Goal: Information Seeking & Learning: Learn about a topic

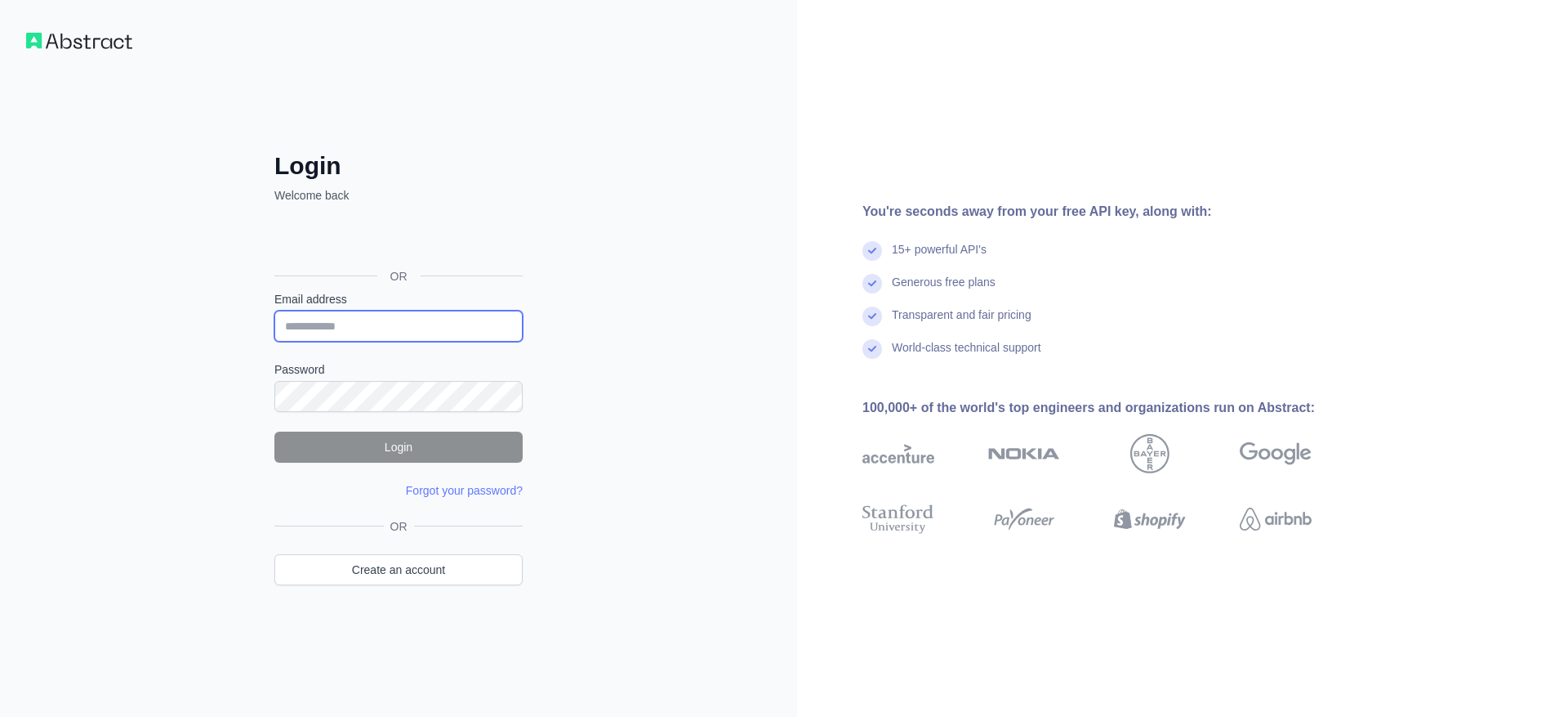
click at [354, 325] on input "Email address" at bounding box center [399, 325] width 249 height 31
type input "**********"
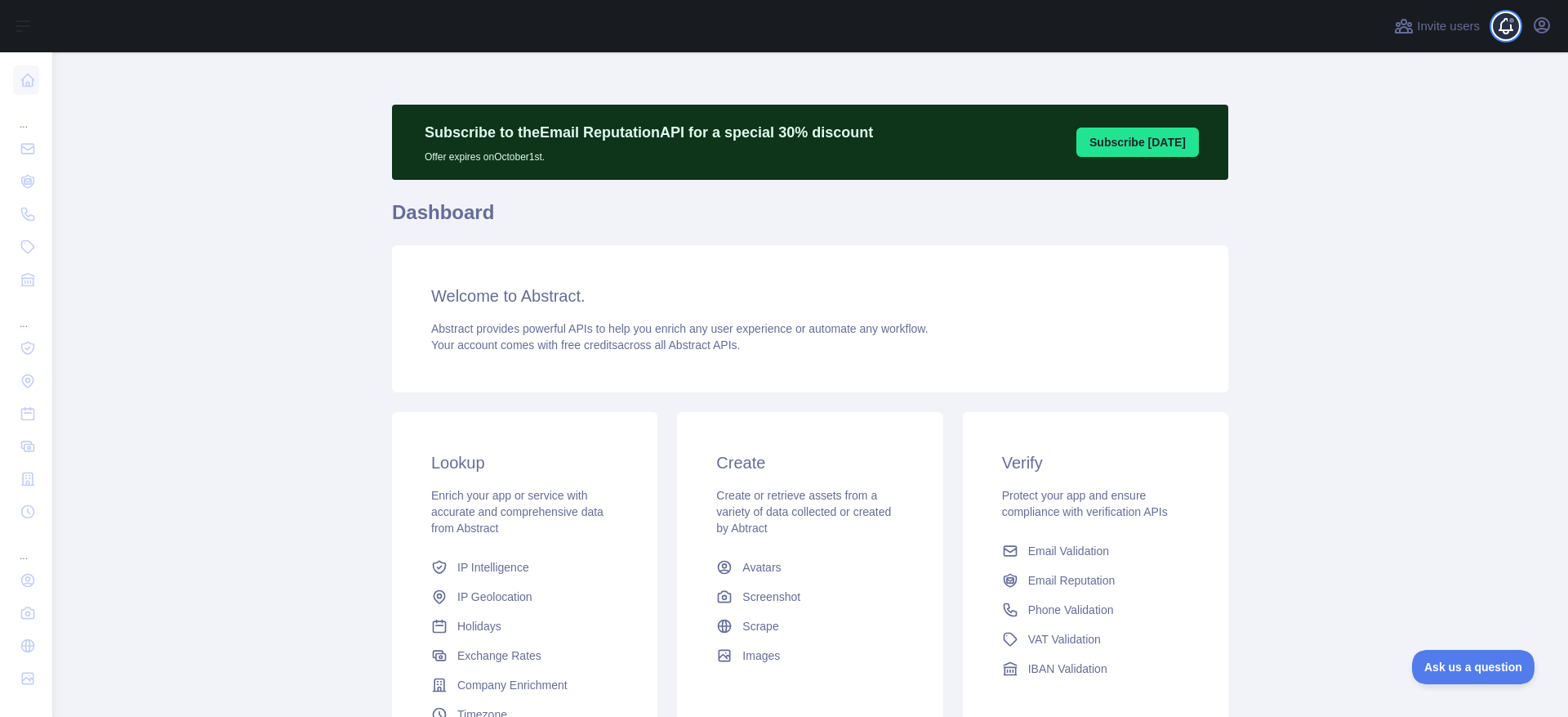
click at [1512, 29] on span at bounding box center [1513, 26] width 33 height 52
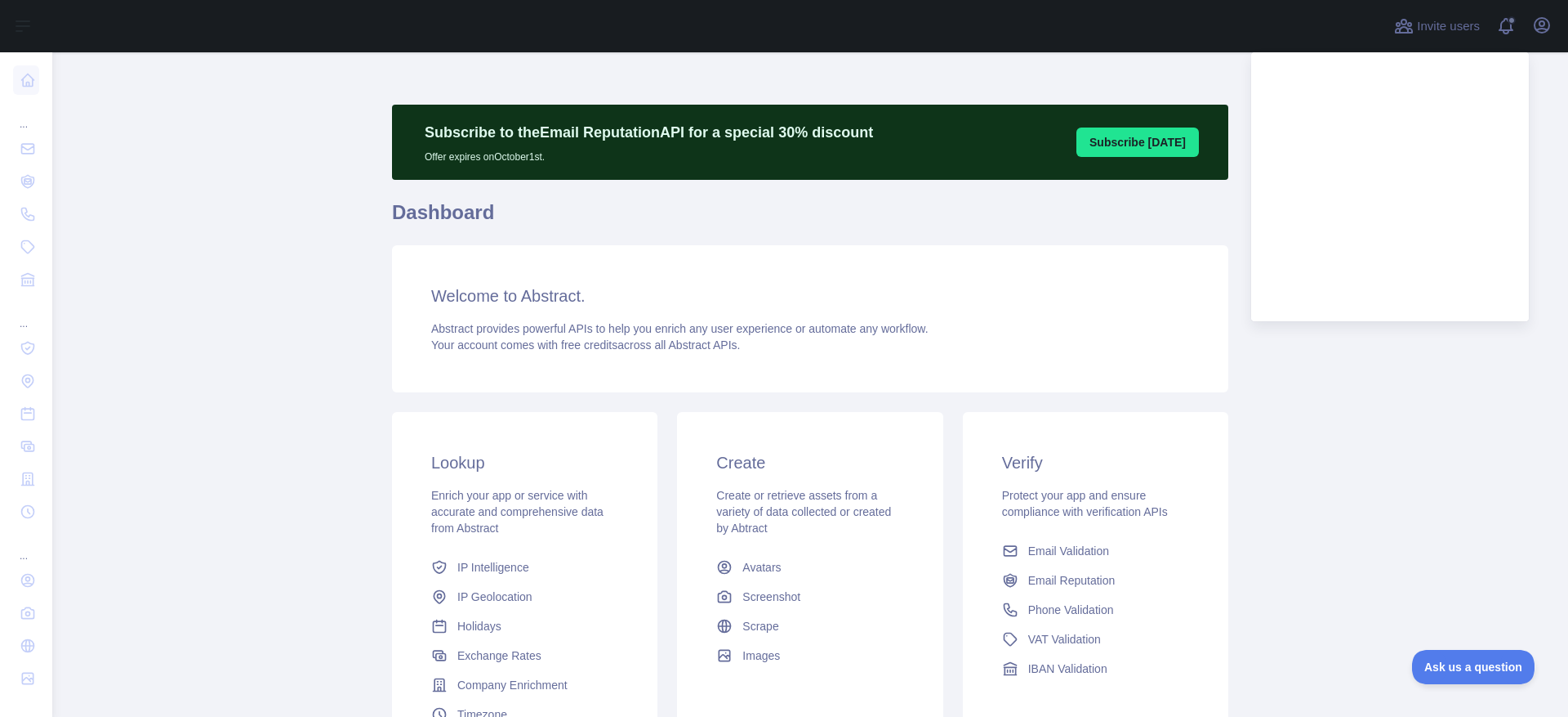
click at [1387, 465] on main "Subscribe to the Email Reputation API for a special 30 % discount Offer expires…" at bounding box center [811, 384] width 1516 height 665
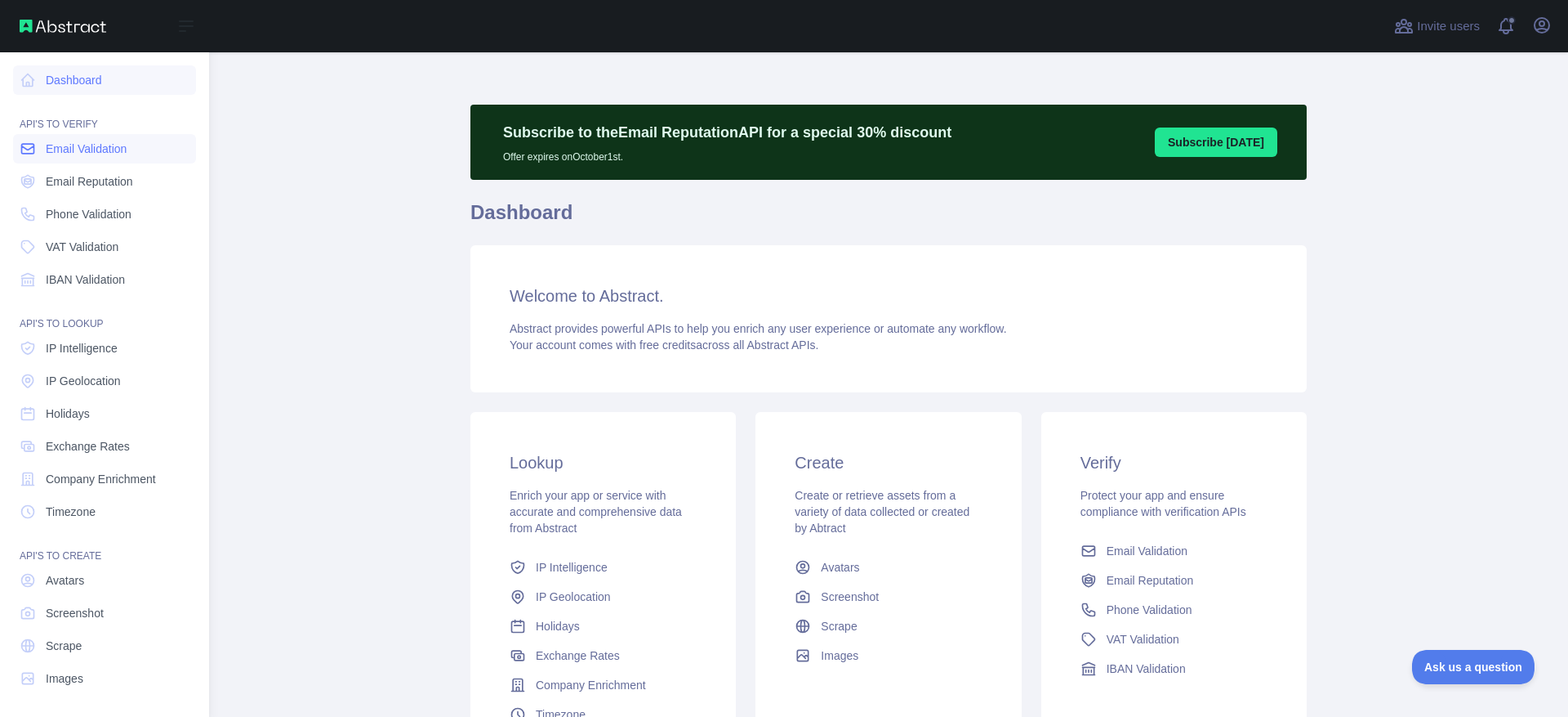
click at [63, 151] on span "Email Validation" at bounding box center [86, 148] width 80 height 16
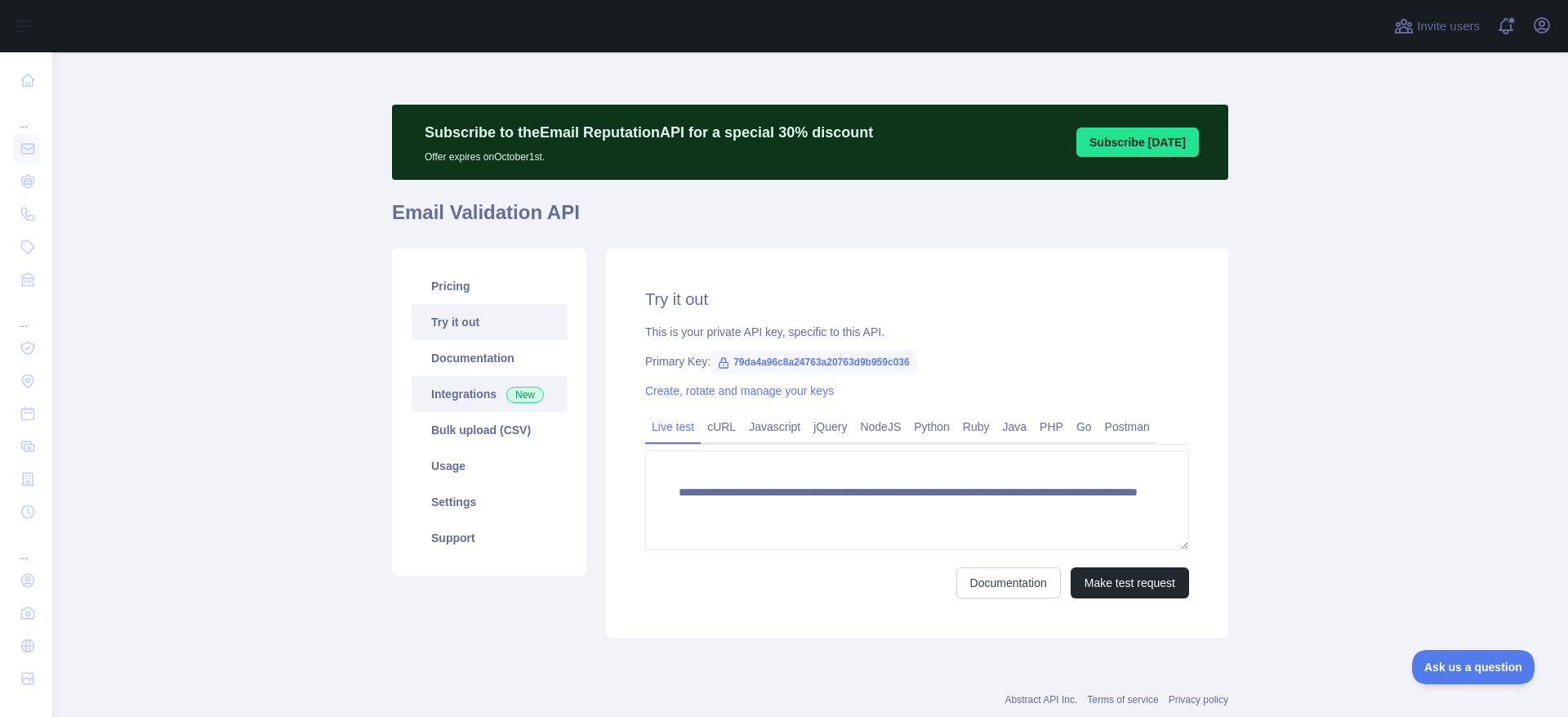
click at [443, 392] on link "Integrations New" at bounding box center [490, 394] width 155 height 36
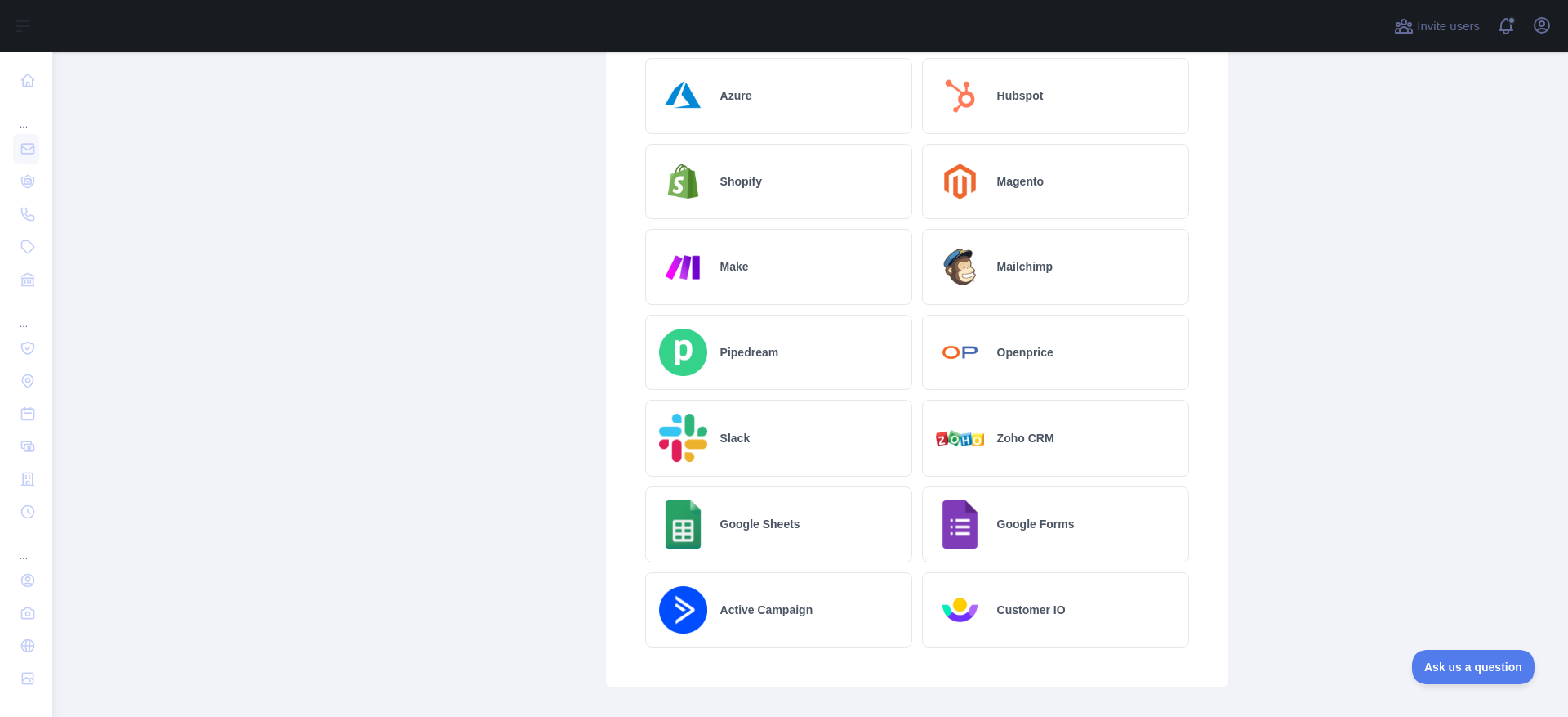
scroll to position [653, 0]
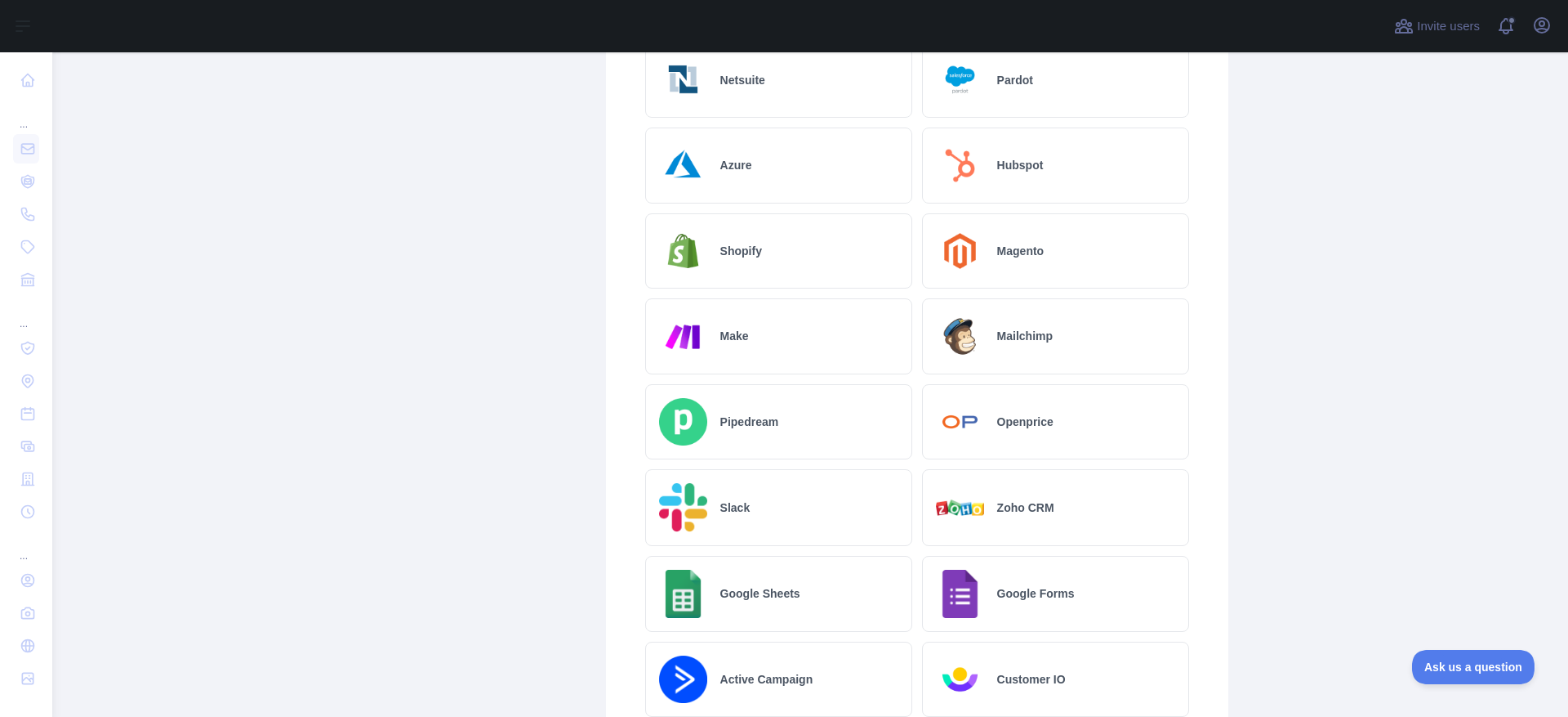
click at [998, 345] on div "Mailchimp" at bounding box center [1056, 336] width 268 height 76
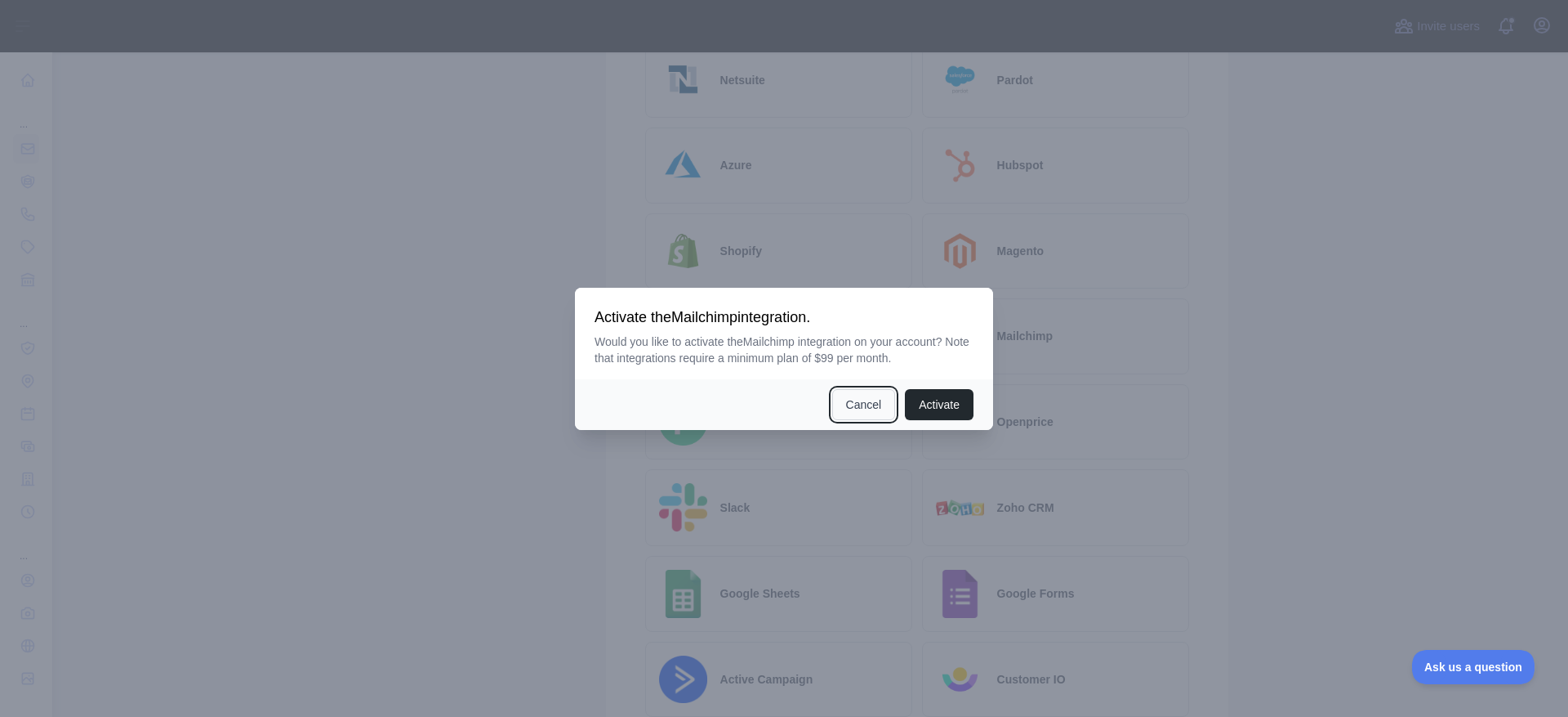
click at [862, 404] on button "Cancel" at bounding box center [864, 404] width 64 height 31
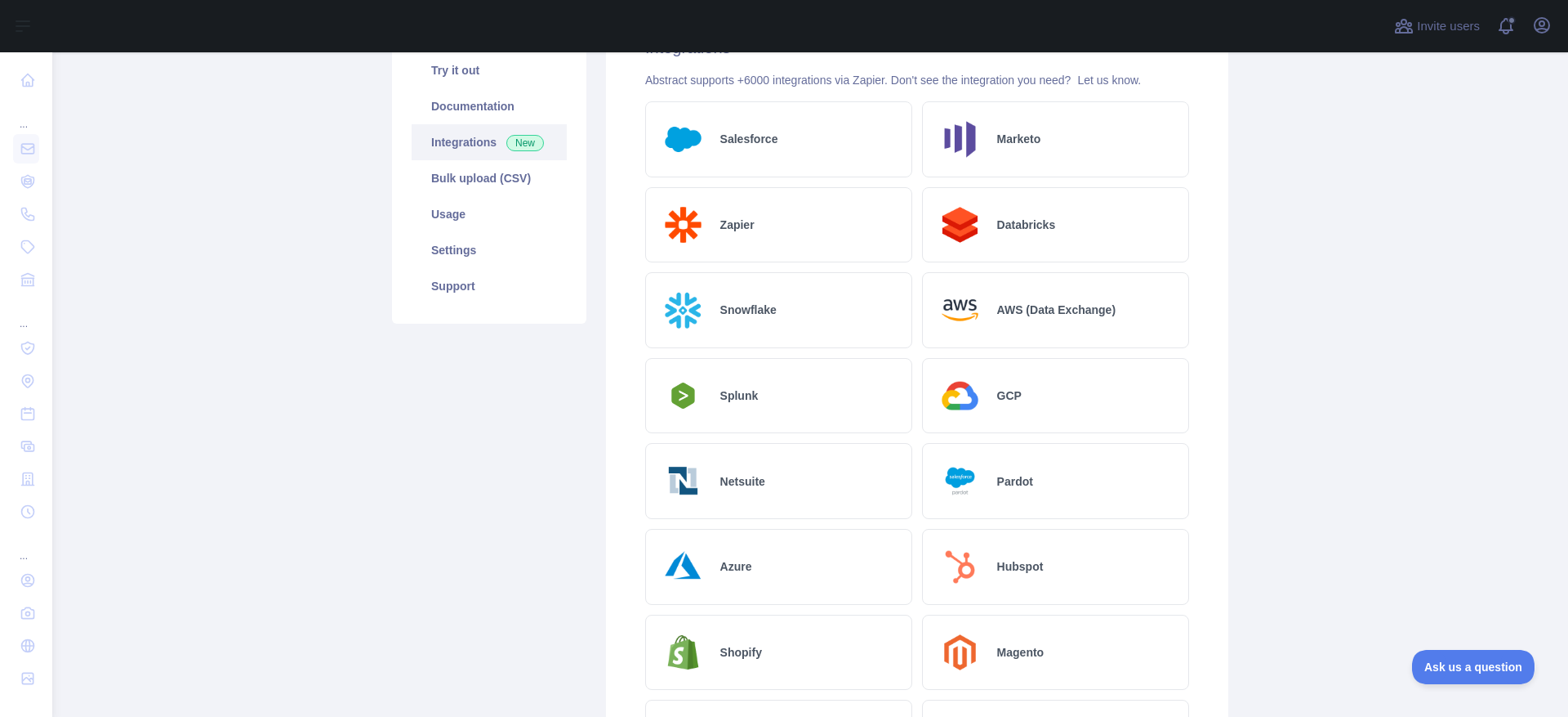
scroll to position [0, 0]
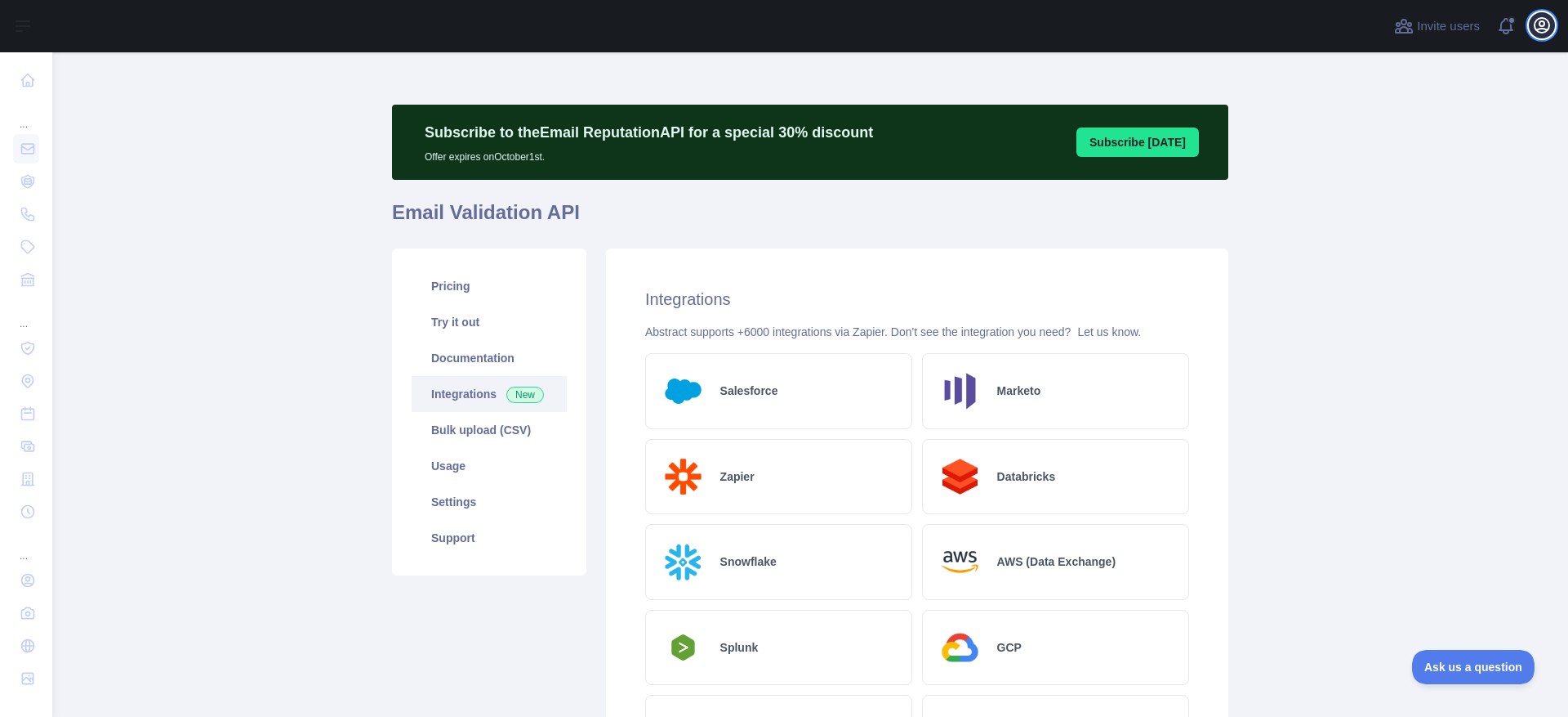
click at [1538, 23] on icon "button" at bounding box center [1543, 25] width 20 height 20
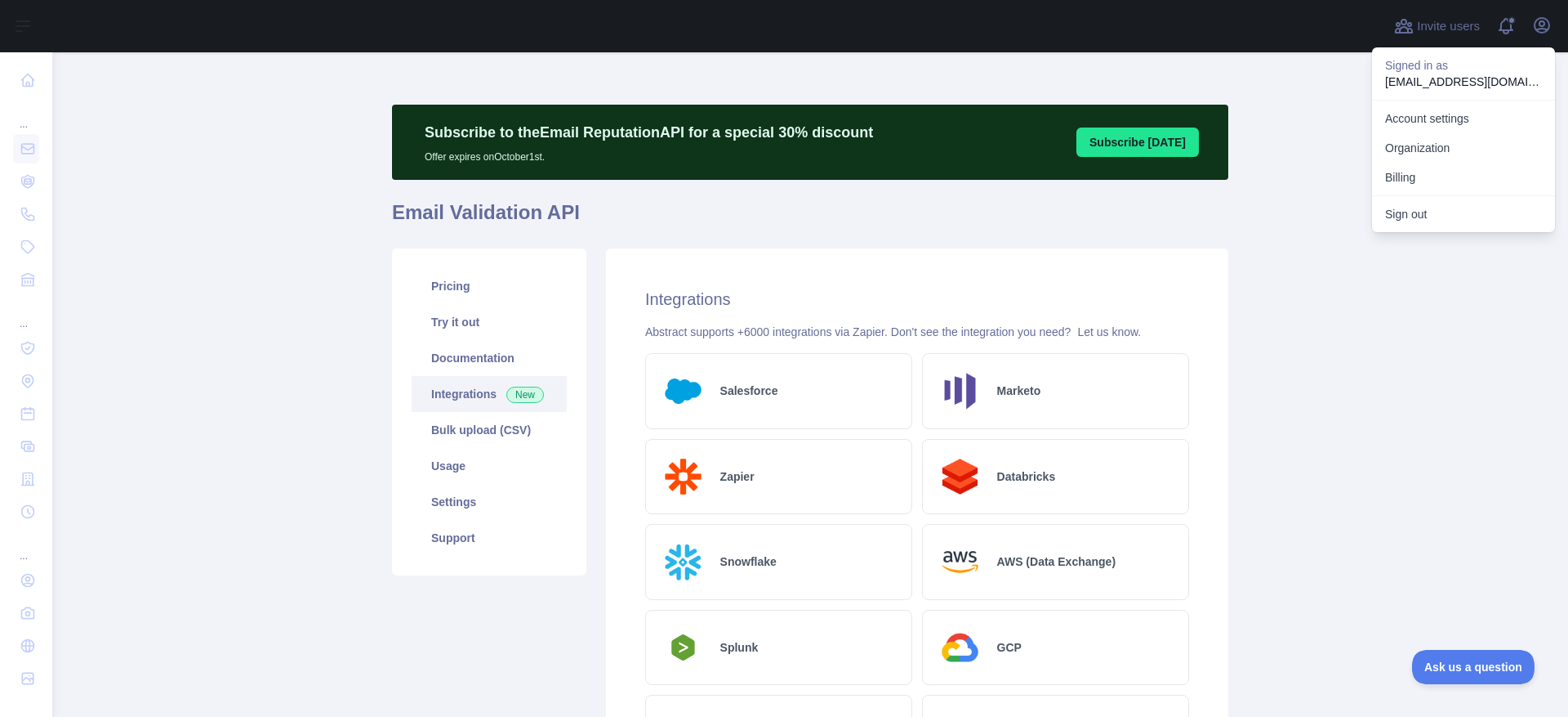
click at [1305, 287] on main "Subscribe to the Email Reputation API for a special 30 % discount Offer expires…" at bounding box center [811, 384] width 1516 height 665
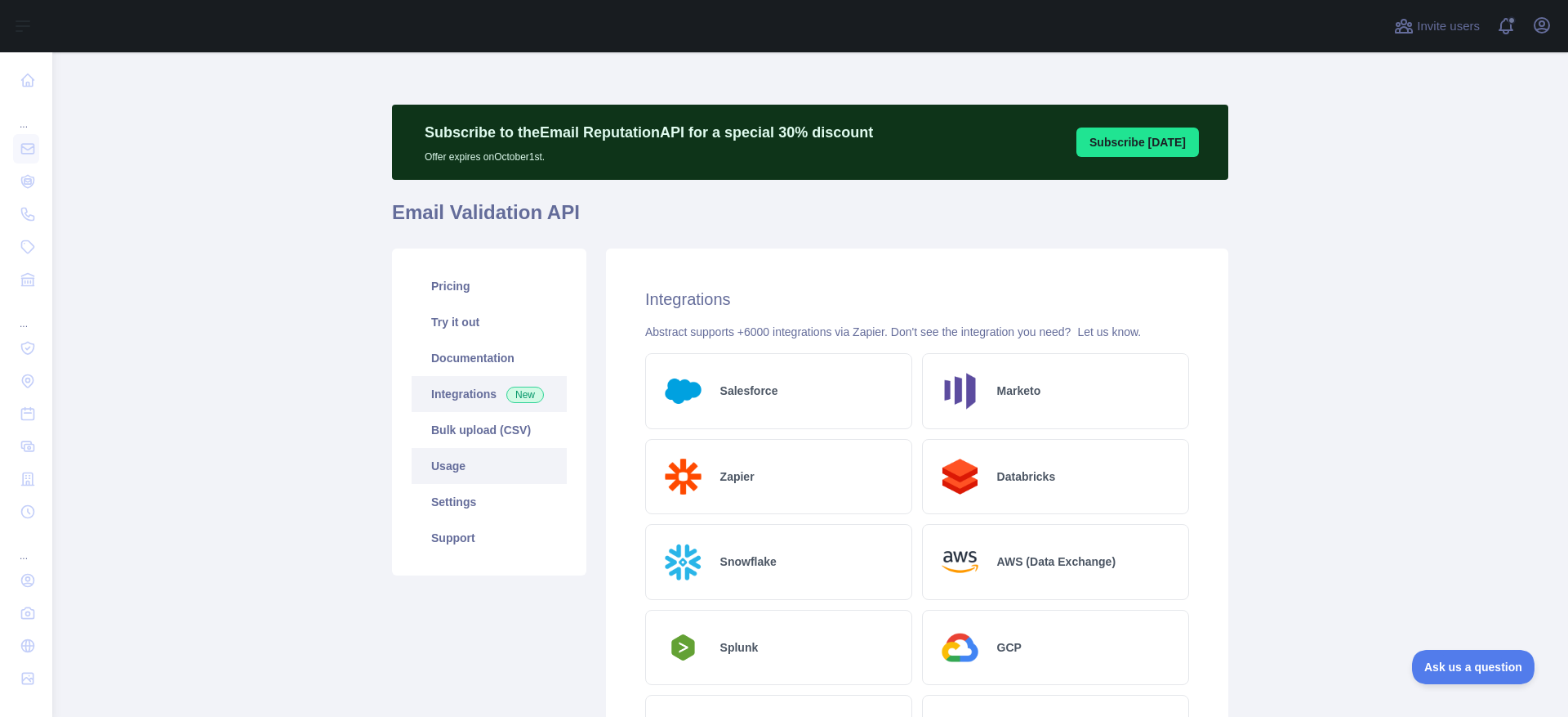
click at [432, 463] on link "Usage" at bounding box center [490, 466] width 155 height 36
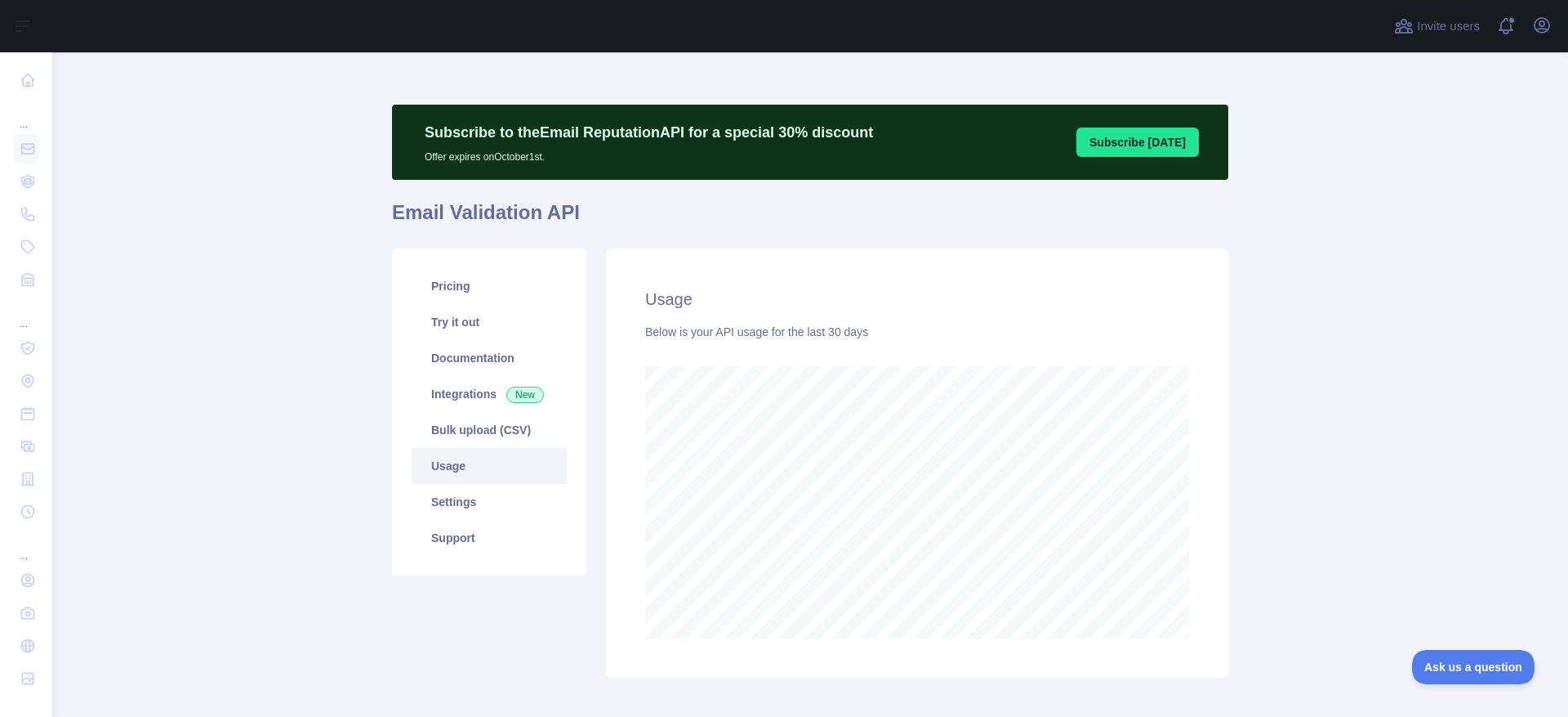
scroll to position [81, 0]
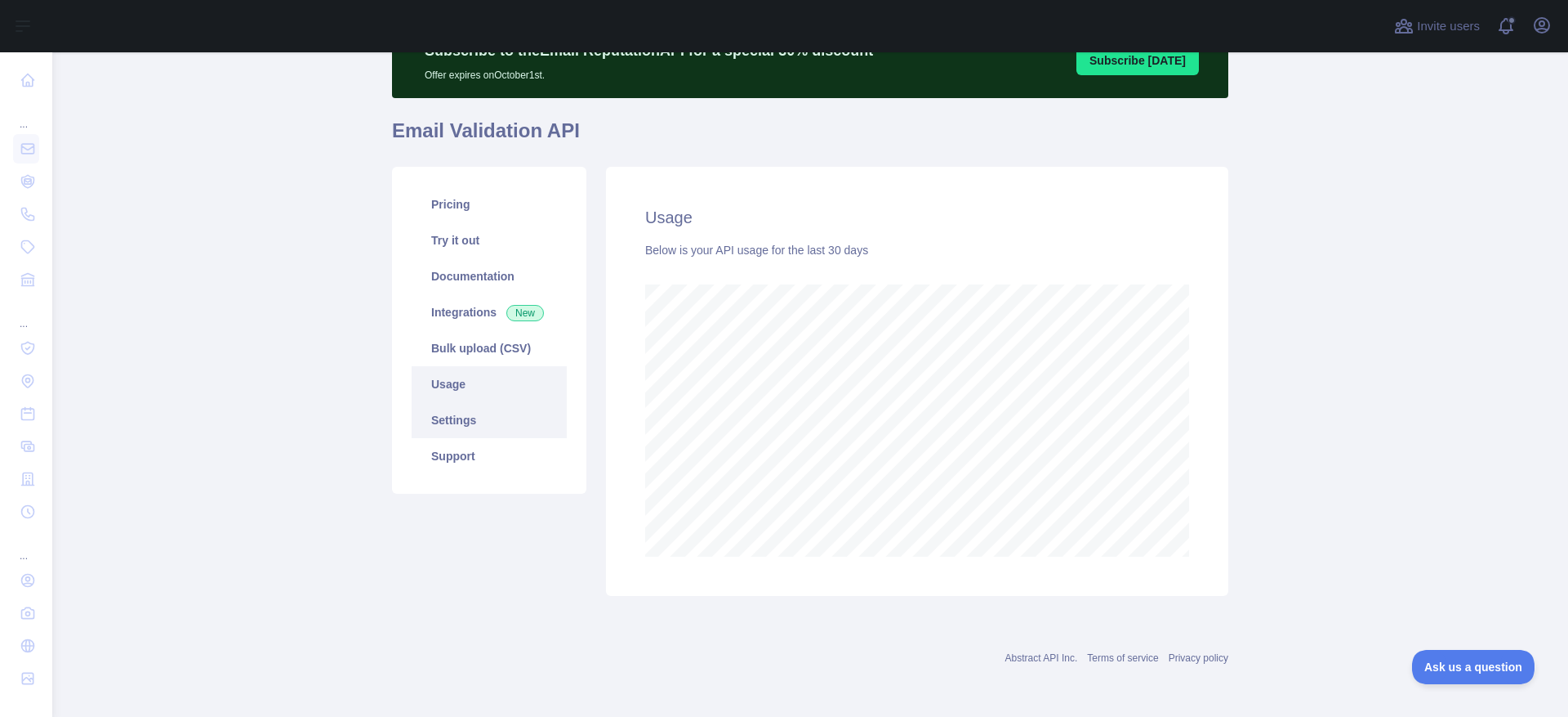
click at [437, 429] on link "Settings" at bounding box center [490, 420] width 155 height 36
